Goal: Task Accomplishment & Management: Use online tool/utility

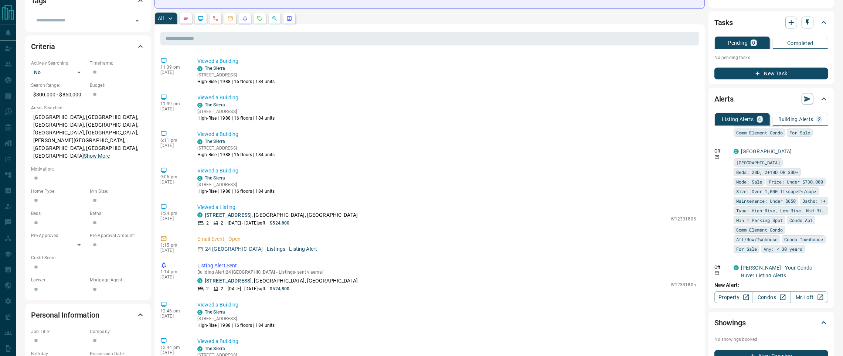
scroll to position [166, 0]
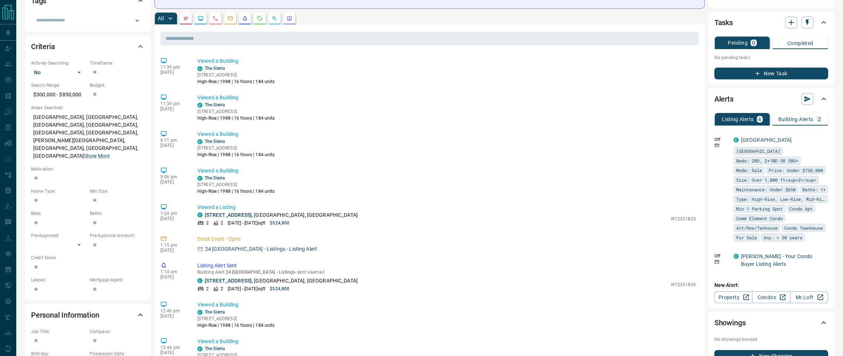
click at [790, 117] on p "Building Alerts" at bounding box center [795, 119] width 35 height 5
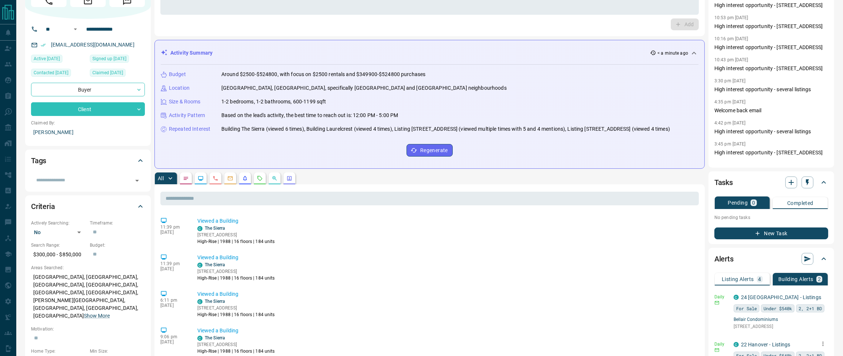
scroll to position [0, 0]
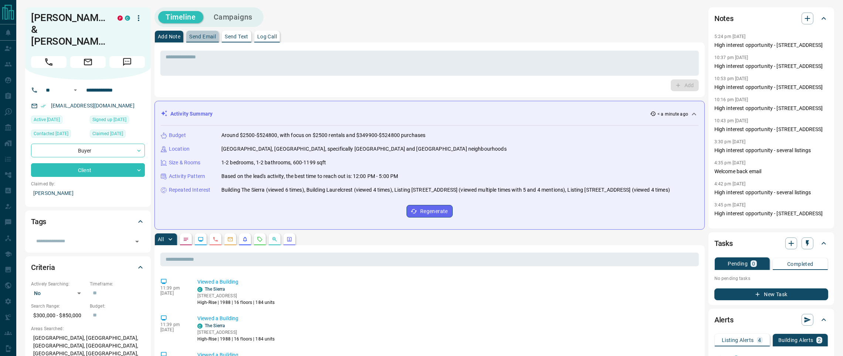
click at [204, 35] on p "Send Email" at bounding box center [202, 36] width 27 height 5
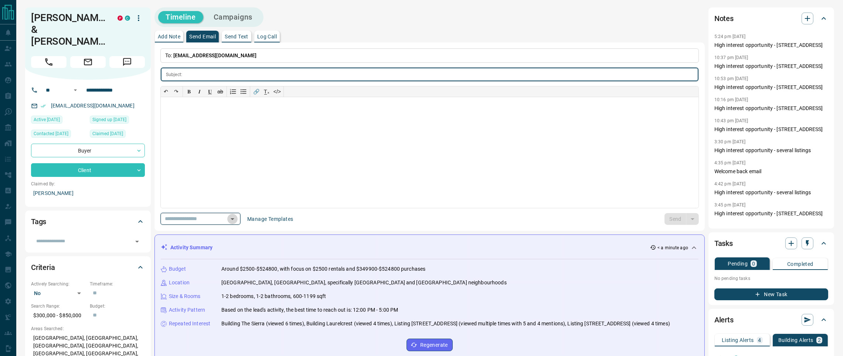
click at [237, 219] on icon "Open" at bounding box center [232, 219] width 9 height 9
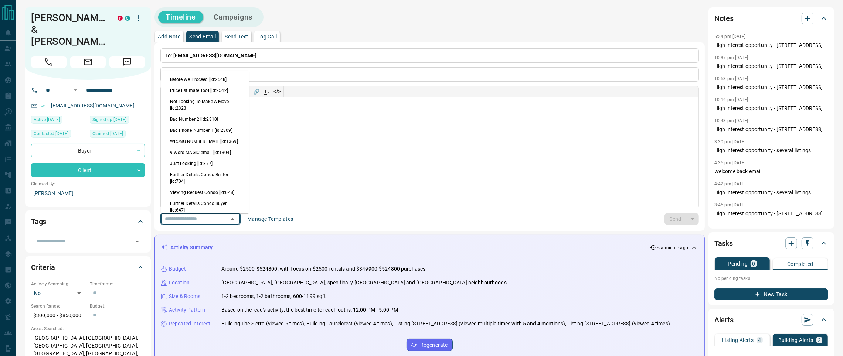
click at [236, 36] on p "Send Text" at bounding box center [237, 36] width 24 height 5
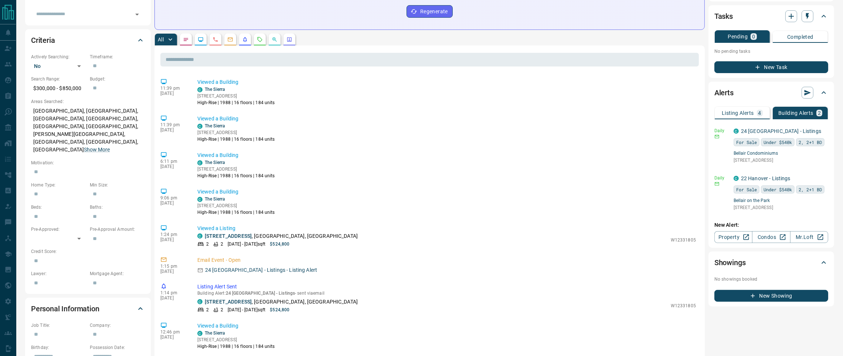
scroll to position [210, 0]
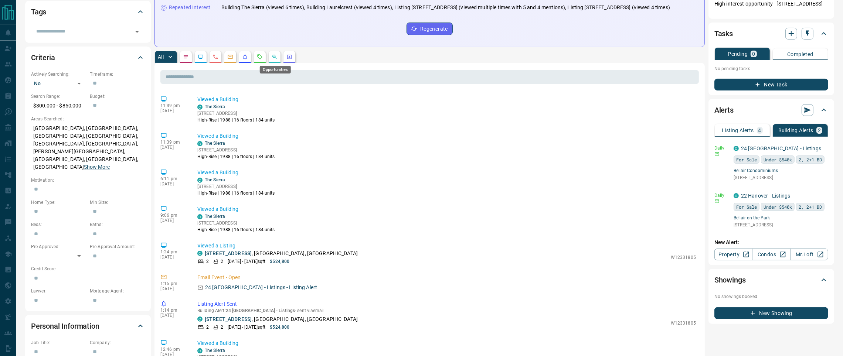
click at [273, 59] on icon "Opportunities" at bounding box center [274, 57] width 6 height 6
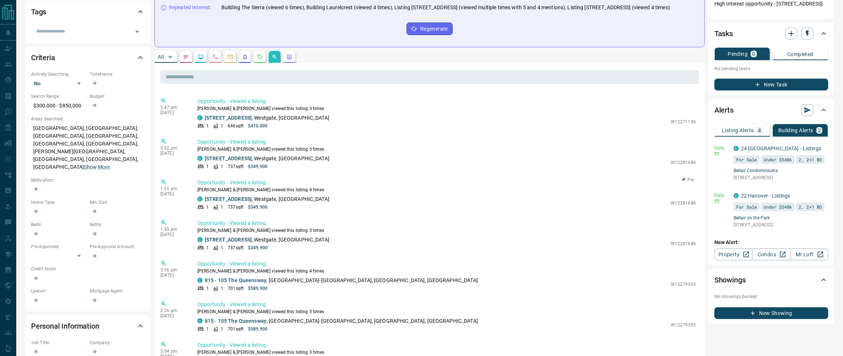
scroll to position [55, 0]
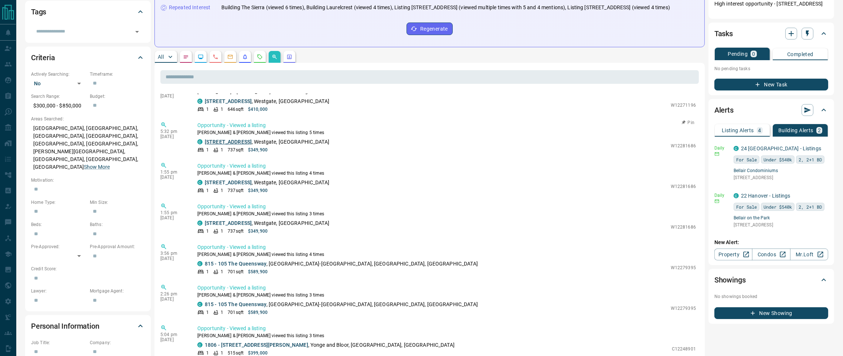
click at [238, 139] on link "[STREET_ADDRESS]" at bounding box center [228, 142] width 47 height 6
click at [259, 58] on icon "Requests" at bounding box center [260, 57] width 6 height 6
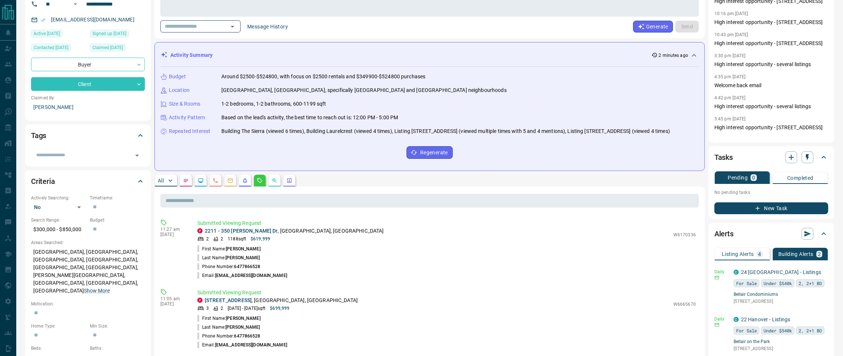
scroll to position [0, 0]
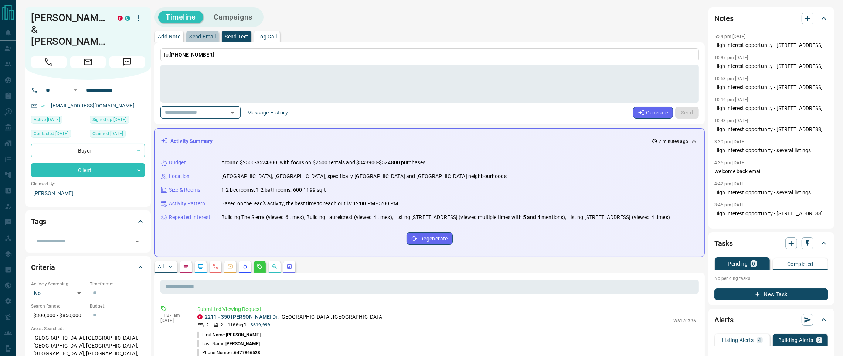
click at [194, 37] on p "Send Email" at bounding box center [202, 36] width 27 height 5
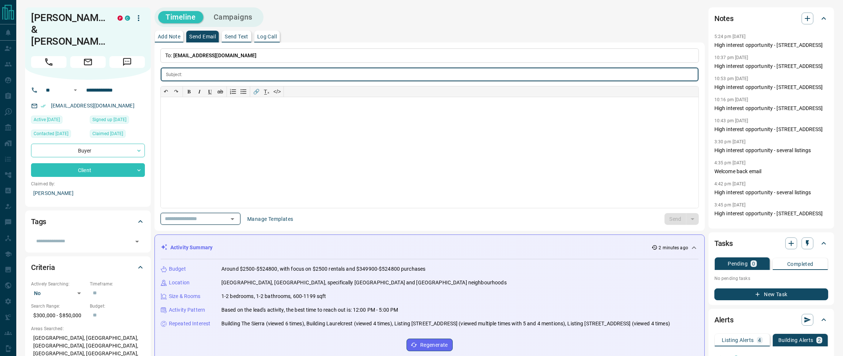
click at [237, 219] on icon "Open" at bounding box center [232, 219] width 9 height 9
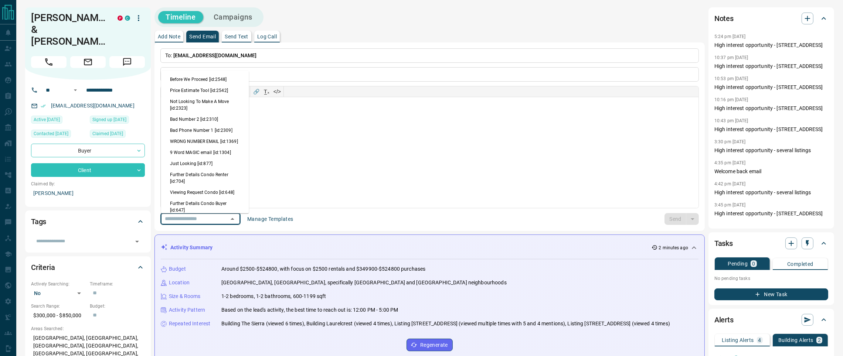
click at [202, 196] on li "Viewing Request Condo [id:648]" at bounding box center [205, 192] width 88 height 11
type input "**********"
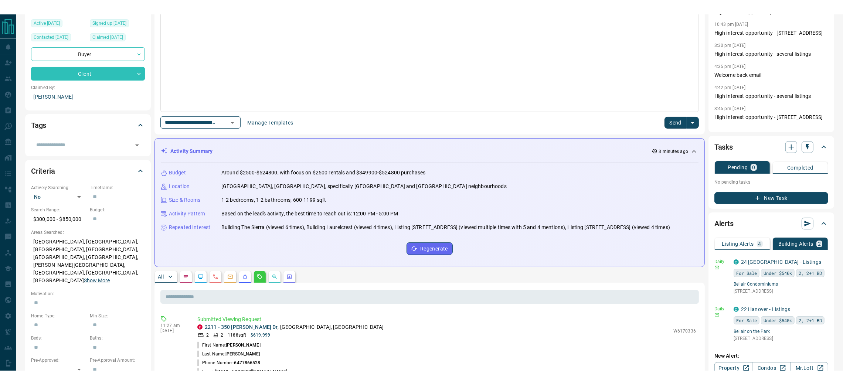
scroll to position [166, 0]
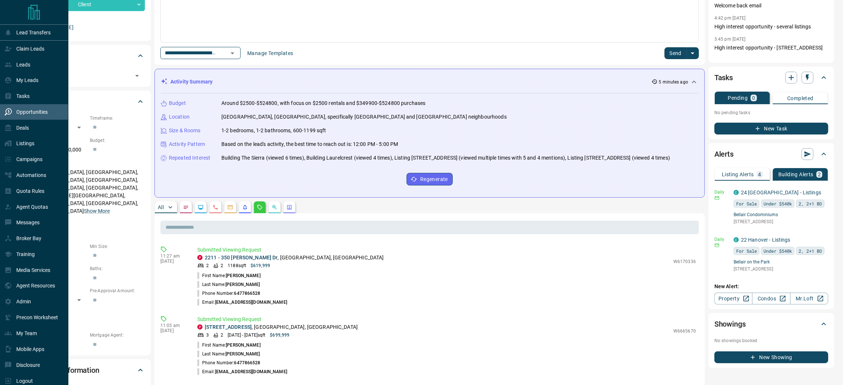
click at [33, 110] on div "Opportunities" at bounding box center [25, 112] width 43 height 12
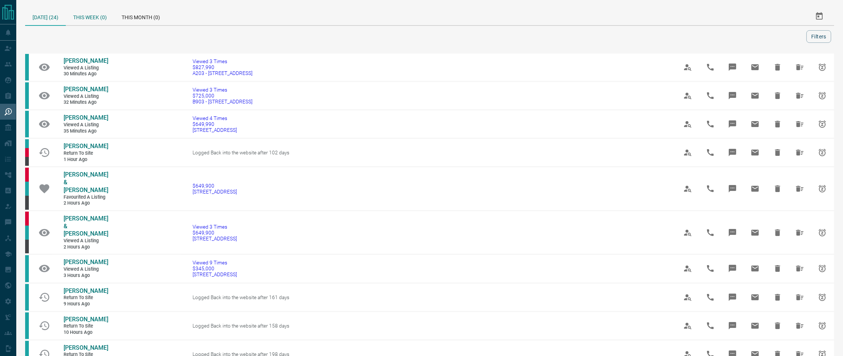
click at [90, 14] on div "This Week (0)" at bounding box center [90, 16] width 48 height 18
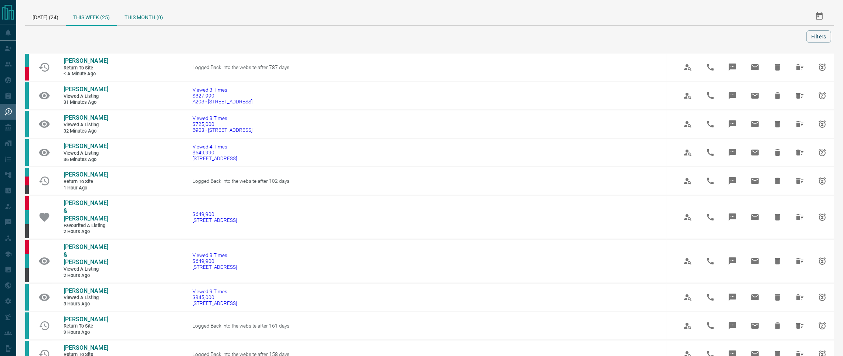
click at [135, 18] on div "This Month (0)" at bounding box center [143, 16] width 53 height 18
click at [815, 39] on button "Filters" at bounding box center [818, 36] width 25 height 13
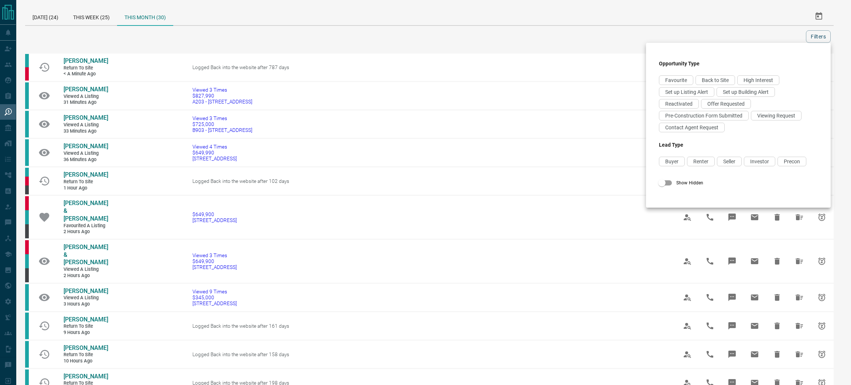
click at [743, 14] on div at bounding box center [425, 192] width 851 height 385
